Goal: Transaction & Acquisition: Purchase product/service

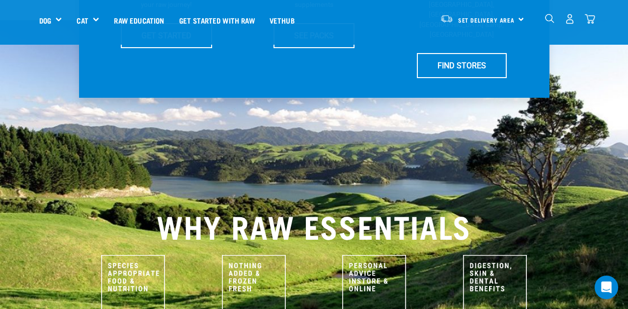
scroll to position [314, 0]
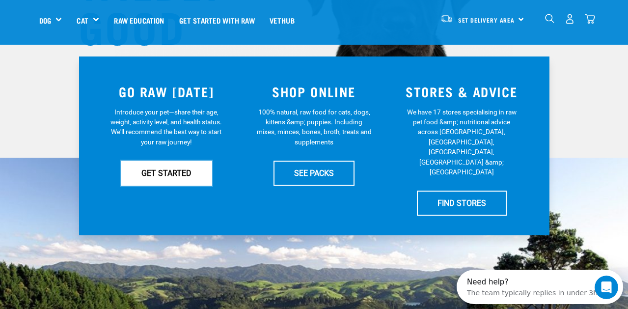
click at [170, 170] on link "GET STARTED" at bounding box center [166, 173] width 91 height 25
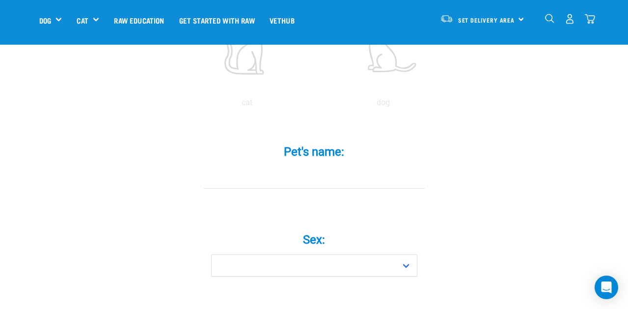
scroll to position [259, 0]
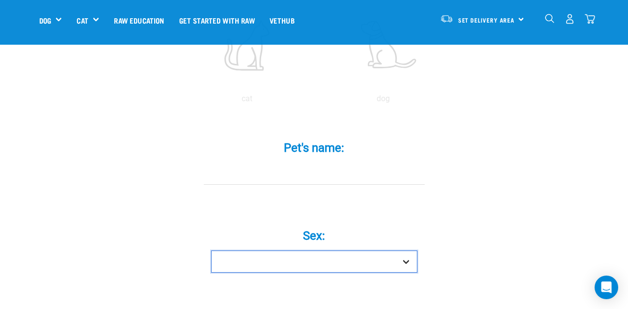
click at [400, 251] on select "Boy Girl" at bounding box center [314, 262] width 206 height 22
select select "girl"
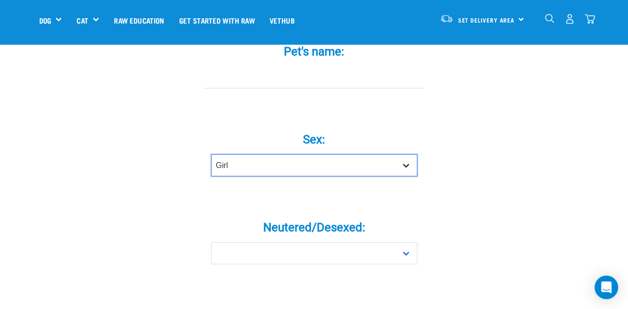
scroll to position [358, 0]
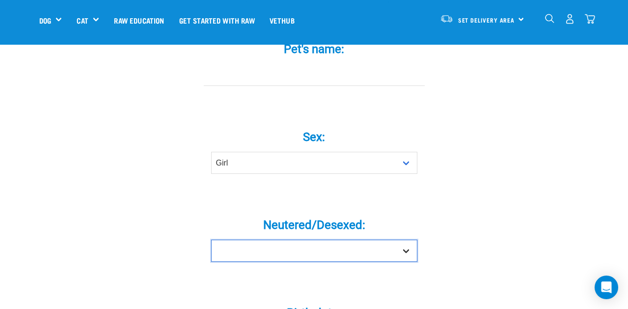
click at [401, 240] on select "Yes No" at bounding box center [314, 251] width 206 height 22
select select "no"
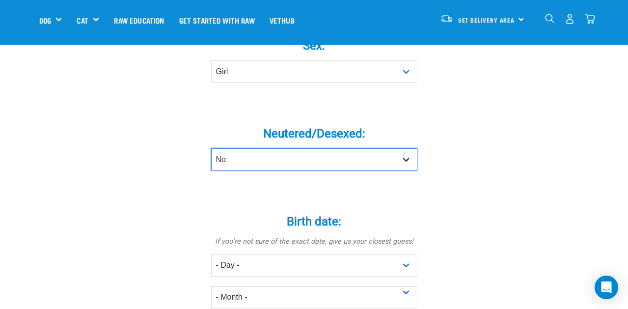
scroll to position [472, 0]
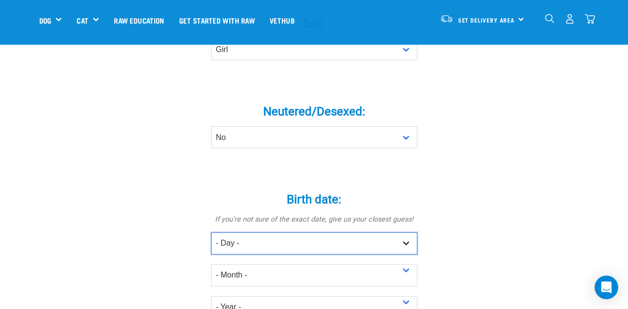
click at [402, 232] on select "- Day - 1 2 3 4 5 6 7 8 9 10 11 12 13 14 15 16 17 18 19 20 21 22 23 24 25 26 27" at bounding box center [314, 243] width 206 height 22
select select "21"
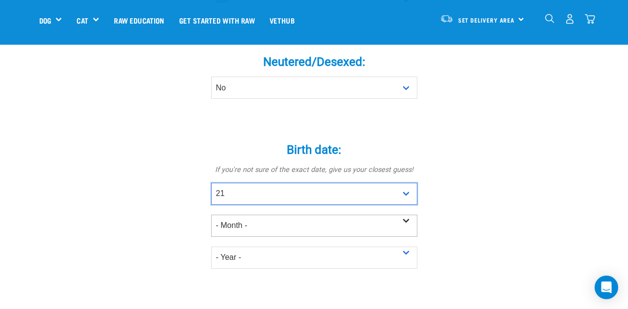
scroll to position [541, 0]
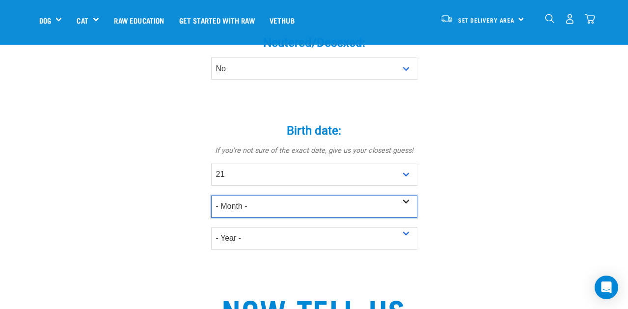
click at [401, 196] on select "- Month - January February March April May June July August September October N…" at bounding box center [314, 207] width 206 height 22
select select "January"
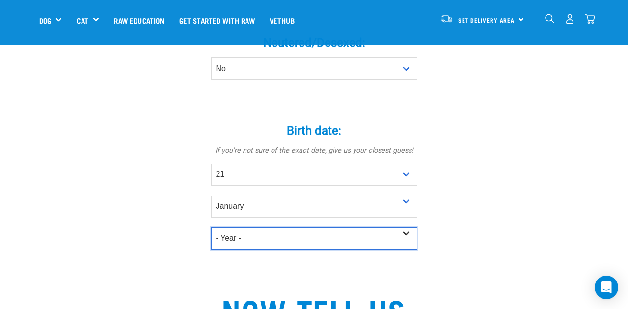
click at [409, 228] on select "- Year - 2025 2024 2023 2022 2021 2020 2019 2018 2017 2016 2015 2014 2013 2012" at bounding box center [314, 239] width 206 height 22
select select "2025"
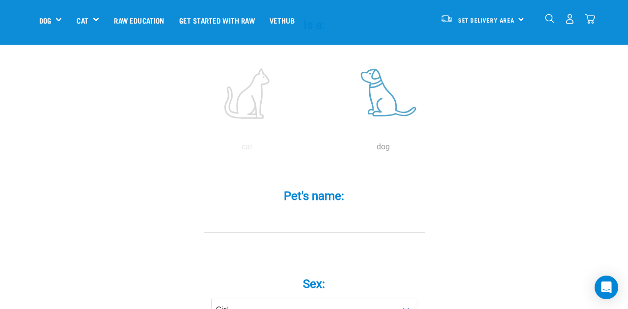
scroll to position [212, 0]
click at [295, 210] on input "Pet's name: *" at bounding box center [314, 221] width 221 height 22
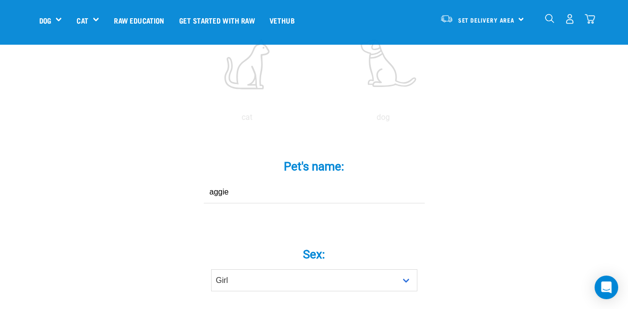
click at [214, 181] on input "aggie" at bounding box center [314, 192] width 221 height 22
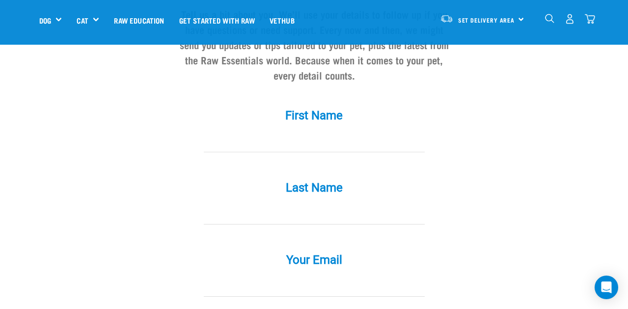
scroll to position [908, 0]
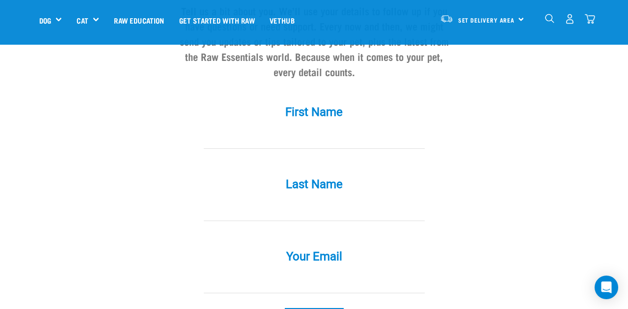
type input "Aggie"
click at [264, 127] on input "First Name *" at bounding box center [314, 138] width 221 height 22
type input "Marijke"
type input "Zwaagman"
type input "marijke@fpll.co.nz"
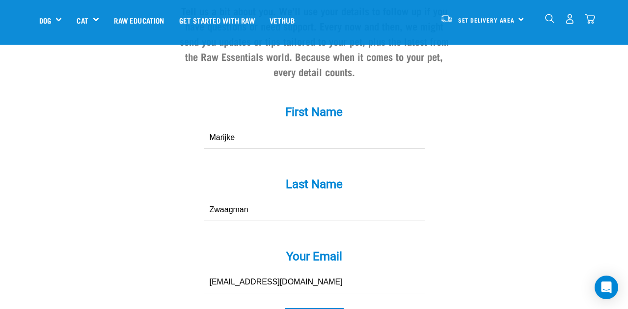
drag, startPoint x: 256, startPoint y: 193, endPoint x: 160, endPoint y: 191, distance: 95.8
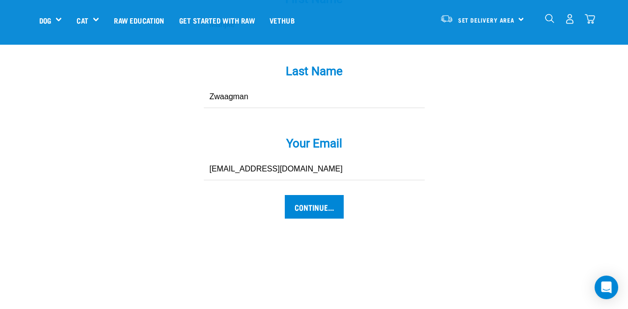
scroll to position [1029, 0]
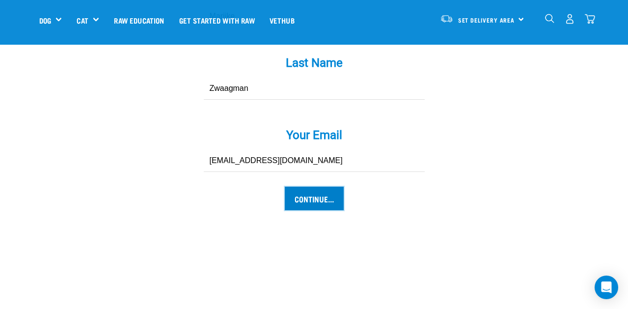
click at [305, 187] on input "Continue..." at bounding box center [314, 199] width 59 height 24
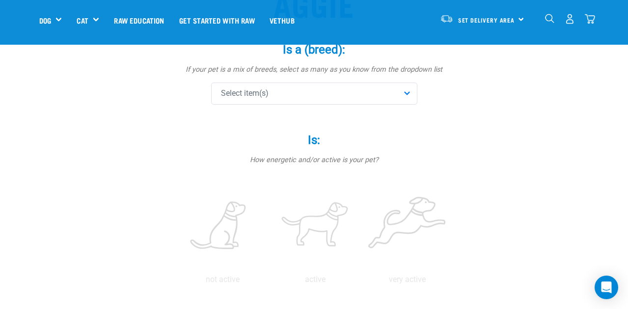
scroll to position [111, 0]
click at [408, 92] on div "Select item(s)" at bounding box center [314, 96] width 206 height 22
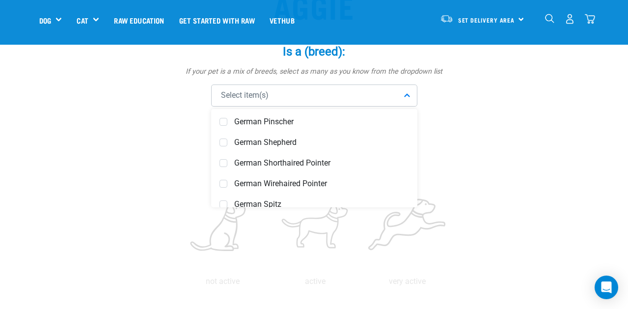
scroll to position [1775, 0]
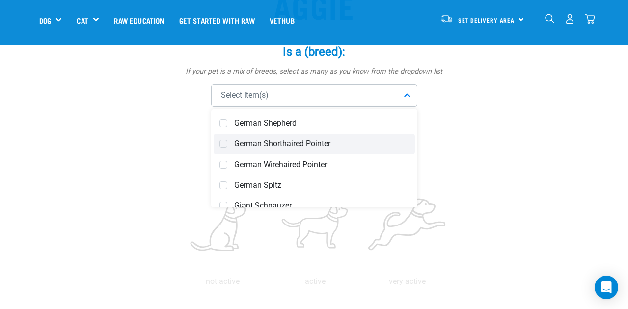
click at [286, 141] on span "German Shorthaired Pointer" at bounding box center [321, 144] width 175 height 10
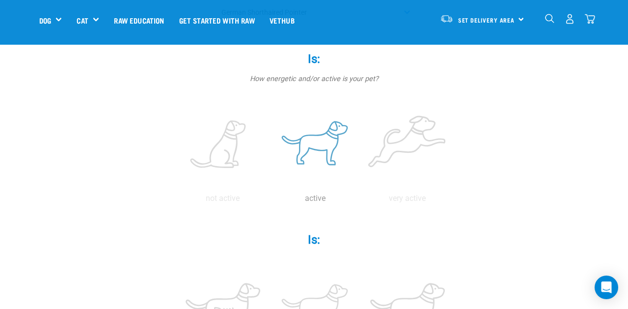
scroll to position [195, 0]
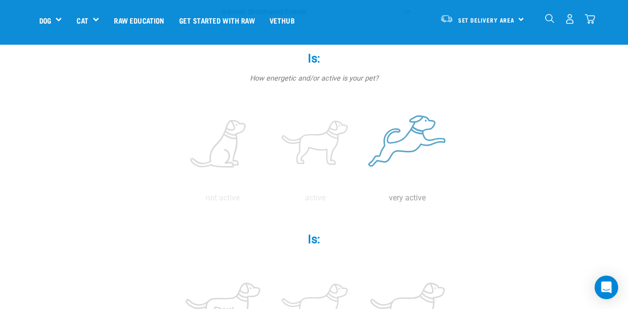
click at [416, 133] on label at bounding box center [408, 145] width 88 height 84
click at [362, 200] on input "radio" at bounding box center [362, 200] width 0 height 0
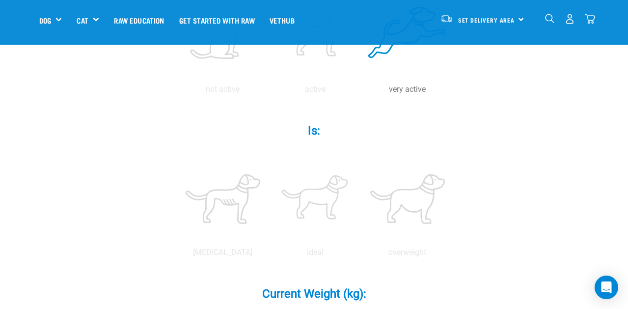
scroll to position [304, 0]
click at [327, 191] on label at bounding box center [315, 199] width 88 height 84
click at [269, 255] on input "radio" at bounding box center [269, 255] width 0 height 0
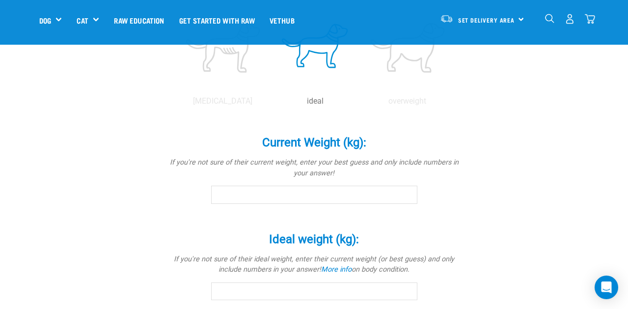
scroll to position [456, 0]
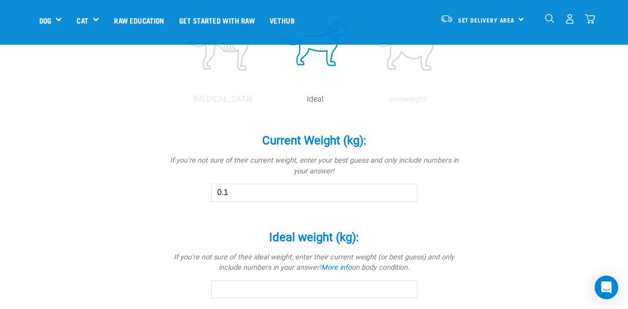
click at [407, 191] on input "0.1" at bounding box center [314, 193] width 206 height 18
drag, startPoint x: 240, startPoint y: 193, endPoint x: 198, endPoint y: 193, distance: 42.3
click at [198, 193] on div "Current Weight (kg): * If you're not sure of their current weight, enter your b…" at bounding box center [314, 161] width 295 height 82
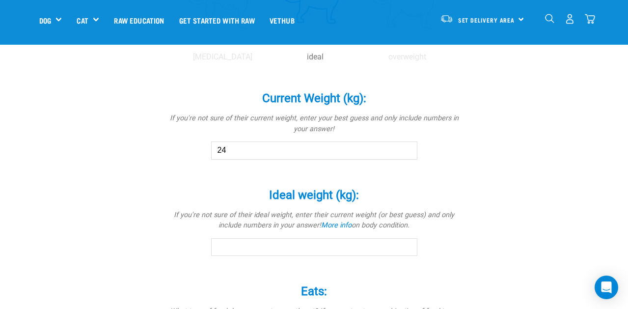
scroll to position [500, 0]
type input "24"
click at [230, 247] on input "Ideal weight (kg): *" at bounding box center [314, 246] width 206 height 18
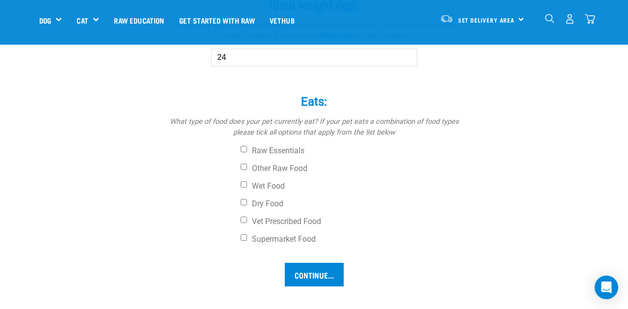
scroll to position [690, 0]
type input "24"
click at [271, 166] on label "Other Raw Food" at bounding box center [351, 167] width 221 height 10
click at [247, 166] on input "Other Raw Food" at bounding box center [244, 165] width 6 height 6
checkbox input "true"
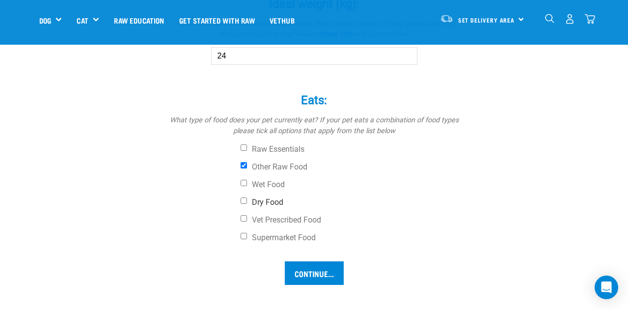
click at [262, 202] on label "Dry Food" at bounding box center [351, 203] width 221 height 10
click at [247, 202] on input "Dry Food" at bounding box center [244, 201] width 6 height 6
checkbox input "true"
click at [313, 271] on input "Continue..." at bounding box center [314, 273] width 59 height 24
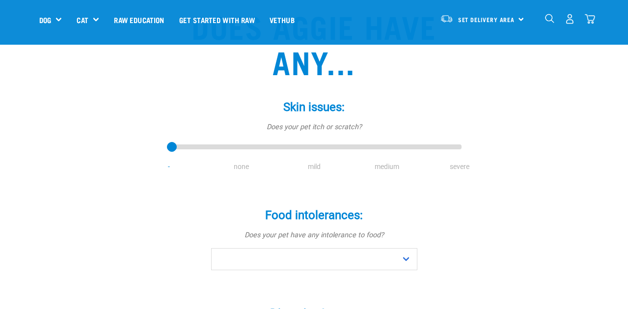
scroll to position [91, 0]
click at [242, 163] on li "none" at bounding box center [241, 166] width 73 height 10
drag, startPoint x: 172, startPoint y: 147, endPoint x: 233, endPoint y: 149, distance: 60.5
type input "1"
click at [233, 149] on input "range" at bounding box center [314, 147] width 295 height 14
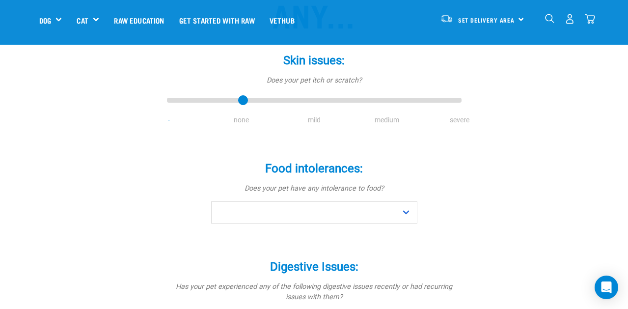
scroll to position [143, 0]
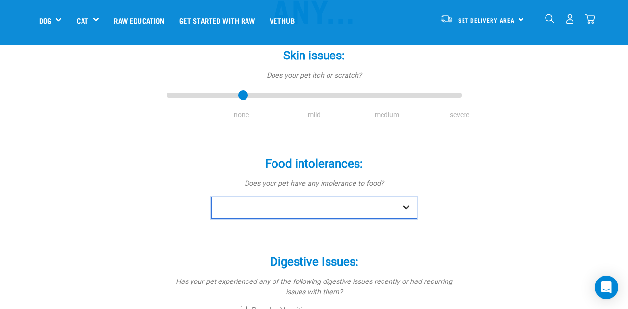
click at [407, 204] on select "No Yes" at bounding box center [314, 208] width 206 height 22
select select "no"
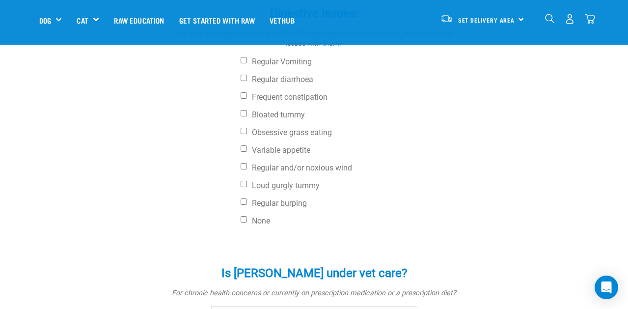
scroll to position [395, 0]
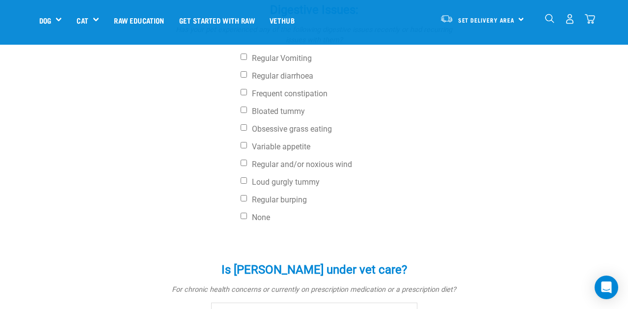
click at [258, 224] on div "Digestive Issues: * Has your pet experienced any of the following digestive iss…" at bounding box center [314, 107] width 295 height 237
click at [257, 211] on div "Digestive Issues: * Has your pet experienced any of the following digestive iss…" at bounding box center [314, 107] width 295 height 237
click at [257, 217] on label "None" at bounding box center [351, 218] width 221 height 10
click at [247, 217] on input "None" at bounding box center [244, 216] width 6 height 6
checkbox input "true"
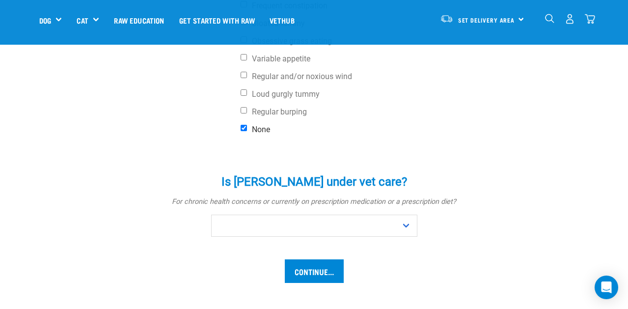
scroll to position [494, 0]
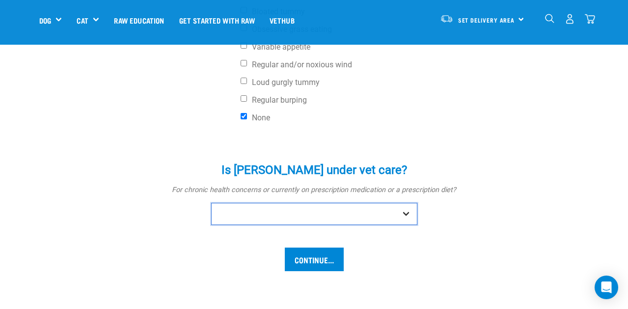
click at [415, 208] on select "No Yes" at bounding box center [314, 214] width 206 height 22
select select "no"
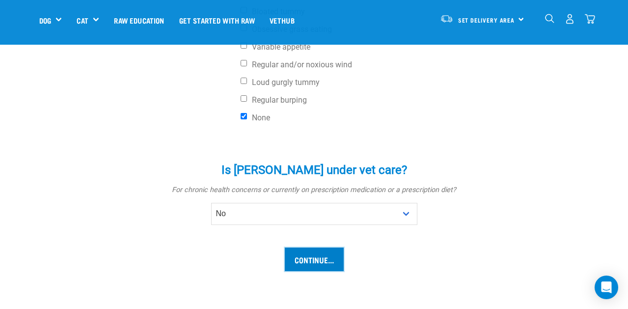
click at [320, 259] on input "Continue..." at bounding box center [314, 260] width 59 height 24
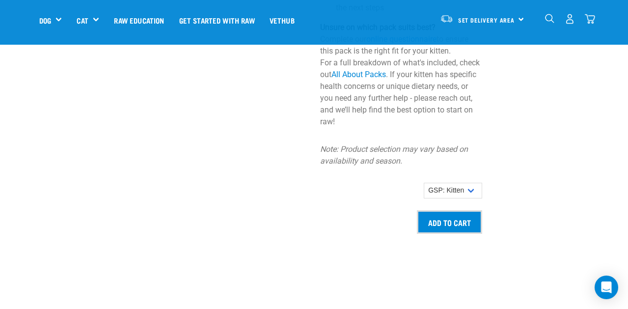
scroll to position [926, 0]
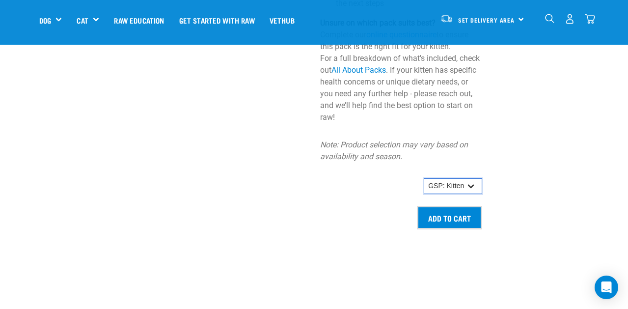
click at [471, 180] on select "GSP: Kitten" at bounding box center [453, 186] width 58 height 16
click at [469, 185] on select "GSP: Kitten" at bounding box center [453, 186] width 58 height 16
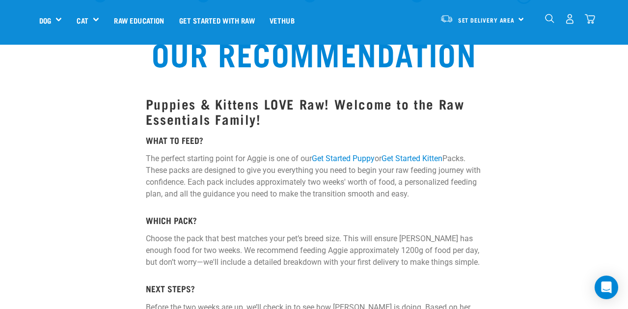
scroll to position [0, 0]
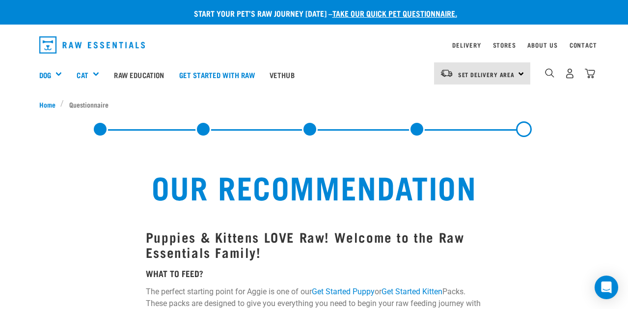
click at [99, 129] on link at bounding box center [100, 129] width 16 height 16
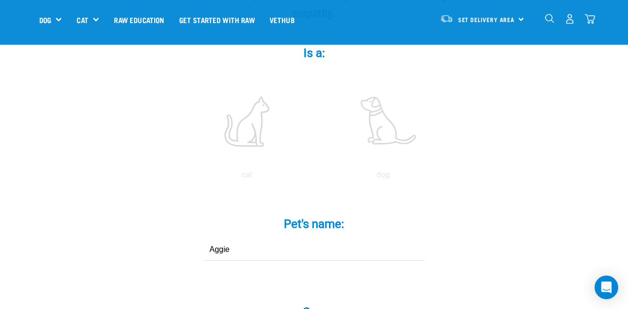
scroll to position [180, 0]
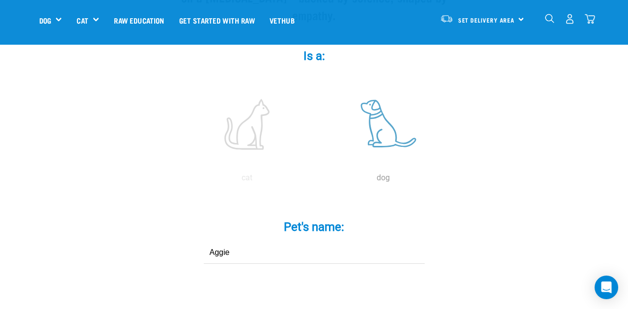
click at [379, 108] on label at bounding box center [383, 125] width 133 height 84
click at [315, 180] on input "radio" at bounding box center [315, 180] width 0 height 0
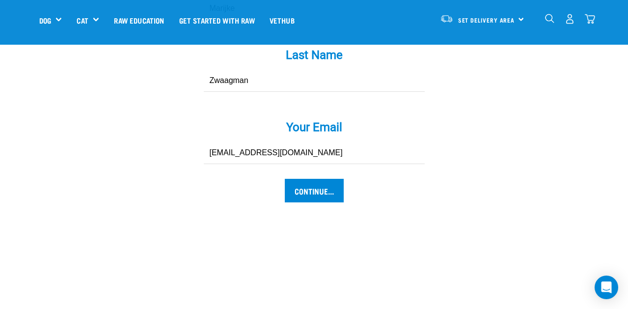
scroll to position [1030, 0]
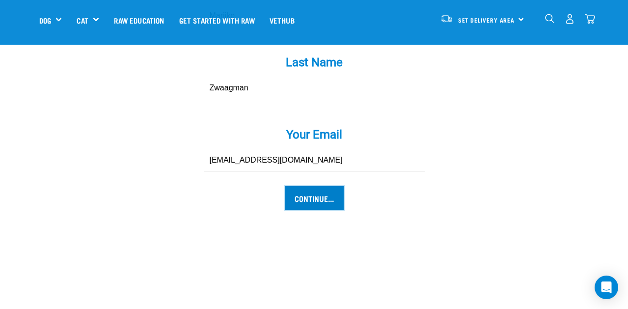
click at [316, 186] on input "Continue..." at bounding box center [314, 198] width 59 height 24
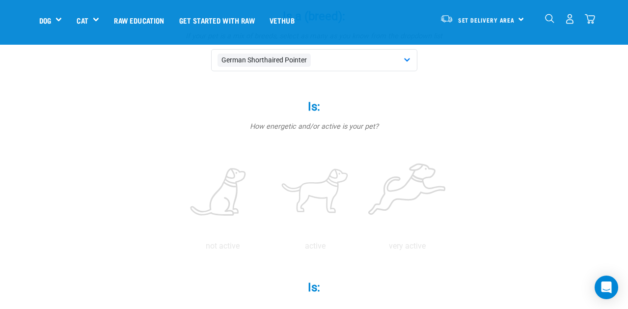
scroll to position [166, 0]
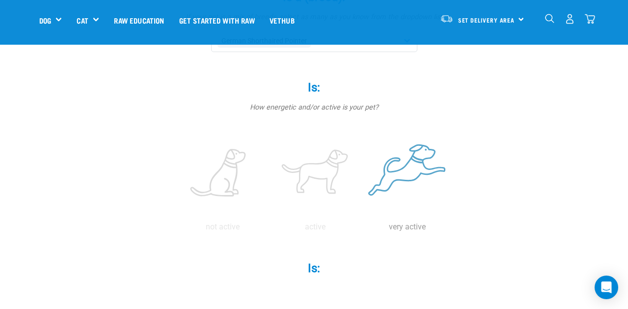
click at [410, 163] on label at bounding box center [408, 174] width 88 height 84
click at [362, 229] on input "radio" at bounding box center [362, 229] width 0 height 0
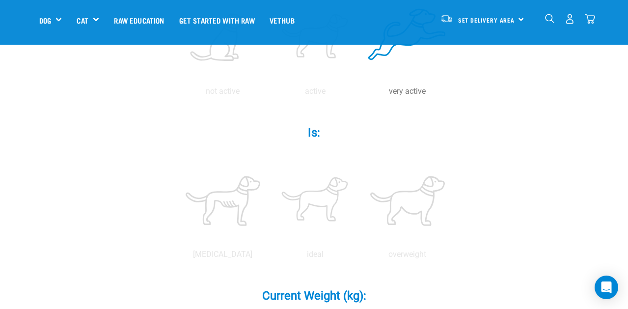
scroll to position [302, 0]
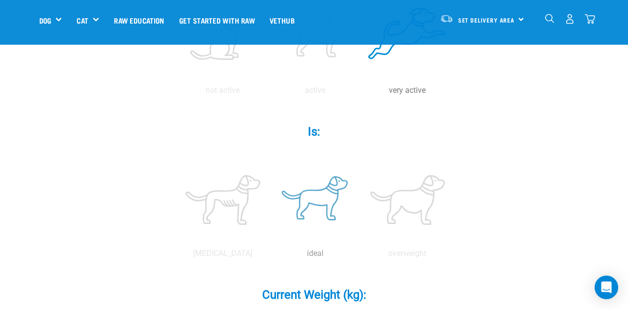
click at [320, 200] on label at bounding box center [315, 200] width 88 height 84
click at [269, 256] on input "radio" at bounding box center [269, 256] width 0 height 0
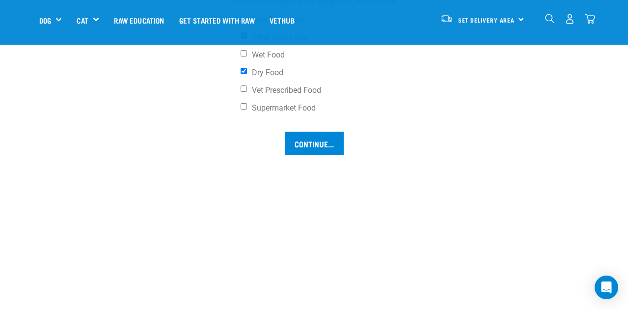
scroll to position [821, 0]
click at [310, 143] on input "Continue..." at bounding box center [314, 142] width 59 height 24
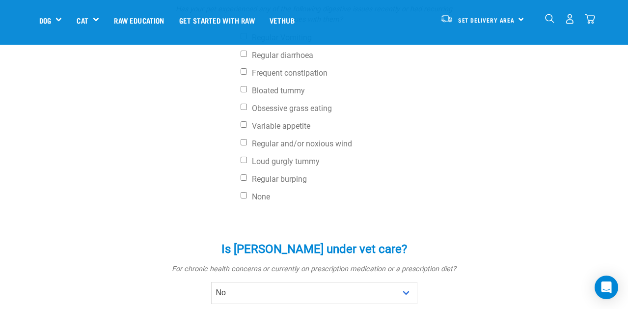
scroll to position [418, 0]
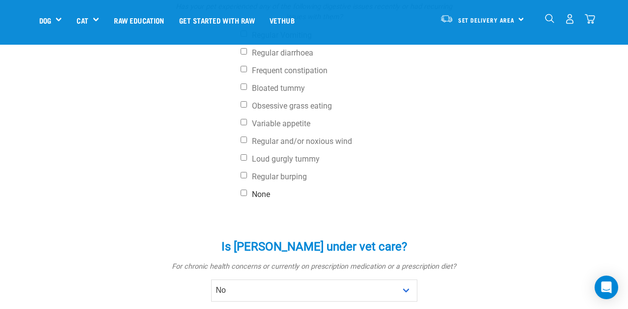
click at [254, 199] on label "None" at bounding box center [351, 195] width 221 height 10
click at [247, 196] on input "None" at bounding box center [244, 193] width 6 height 6
checkbox input "true"
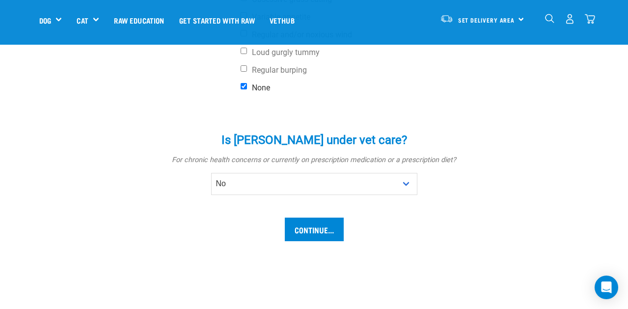
scroll to position [527, 0]
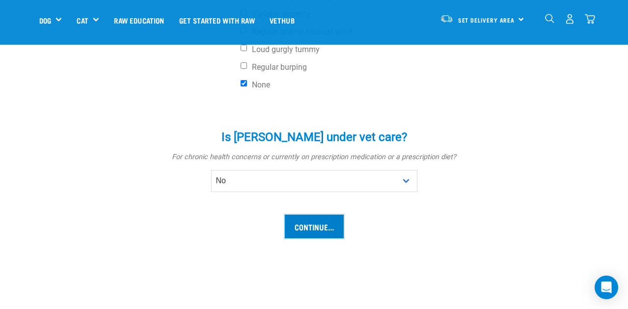
click at [305, 226] on input "Continue..." at bounding box center [314, 227] width 59 height 24
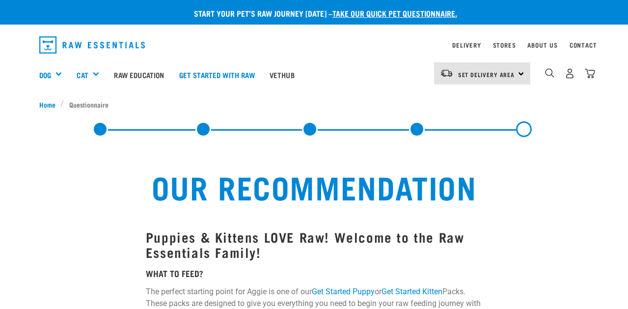
select select "19645"
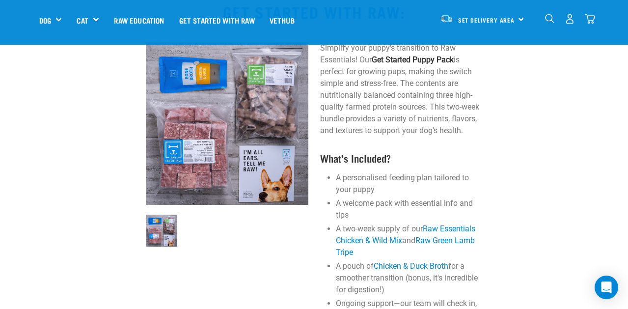
scroll to position [560, 0]
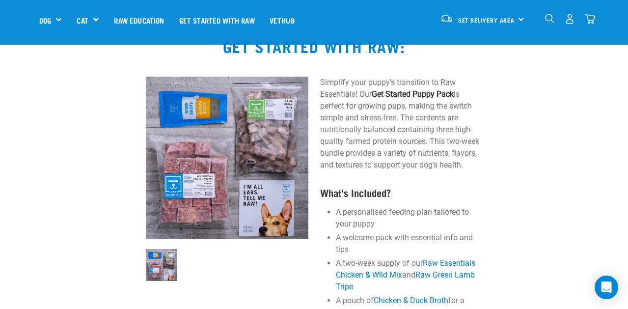
click at [191, 193] on img at bounding box center [227, 158] width 163 height 163
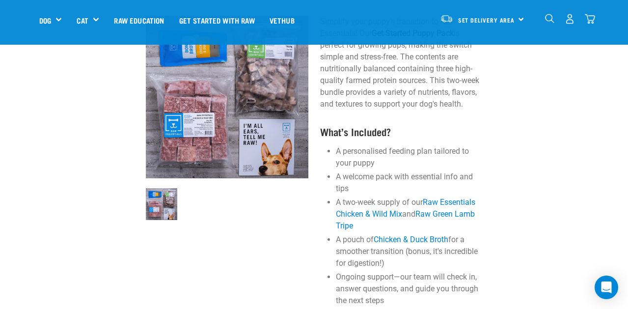
scroll to position [621, 0]
click at [358, 210] on link "Raw Essentials Chicken & Wild Mix" at bounding box center [406, 207] width 140 height 21
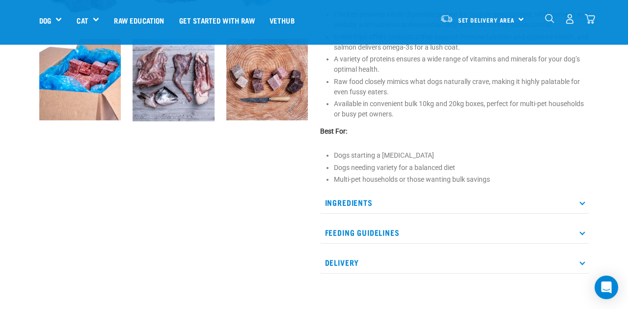
scroll to position [414, 0]
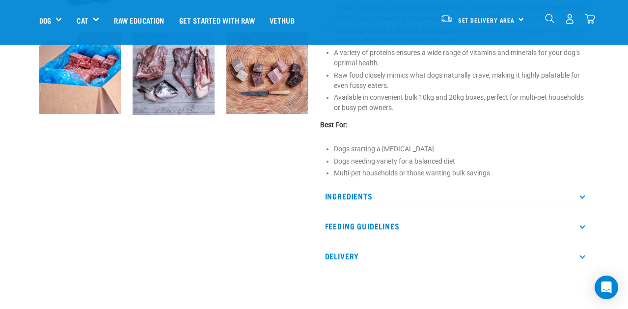
click at [582, 196] on icon at bounding box center [582, 196] width 5 height 5
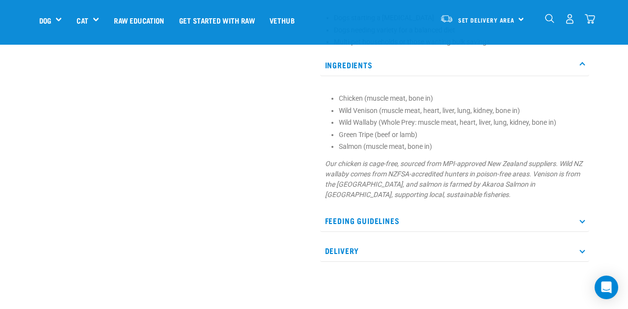
scroll to position [548, 0]
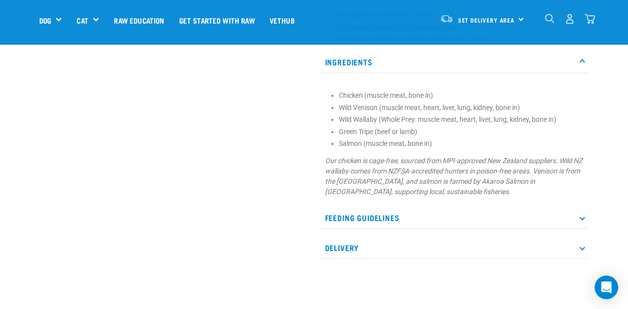
click at [581, 218] on icon at bounding box center [582, 217] width 5 height 5
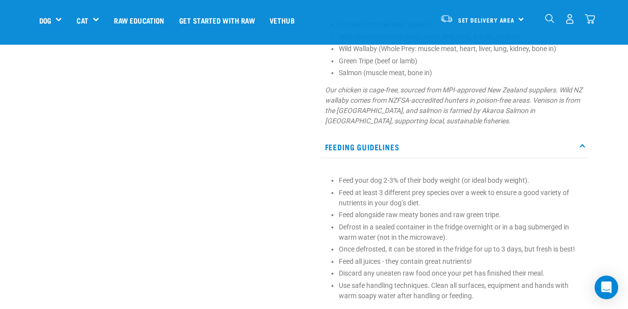
scroll to position [620, 0]
click at [582, 141] on p "Feeding Guidelines" at bounding box center [454, 146] width 269 height 22
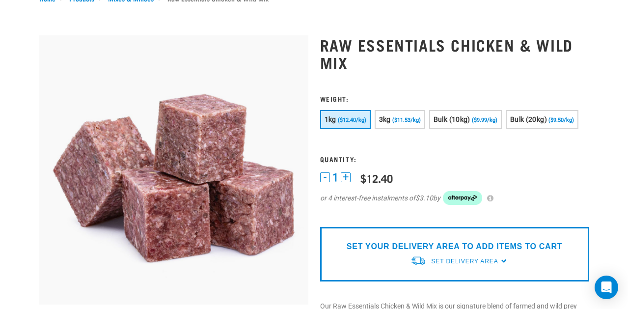
scroll to position [0, 0]
